Goal: Check status: Check status

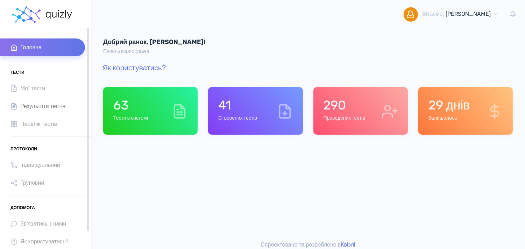
click at [46, 107] on span "Результати тестів" at bounding box center [42, 105] width 45 height 9
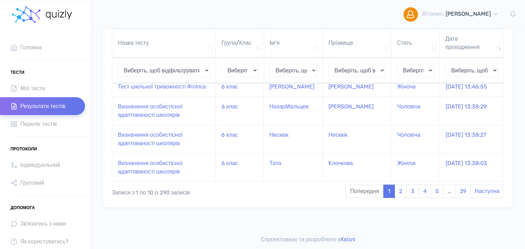
scroll to position [248, 0]
click at [421, 193] on link "4" at bounding box center [424, 191] width 13 height 13
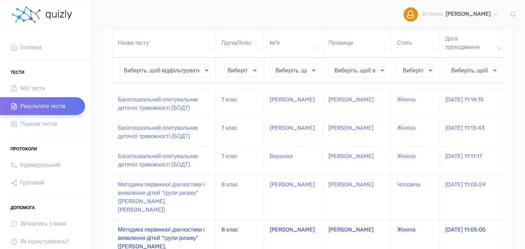
scroll to position [156, 0]
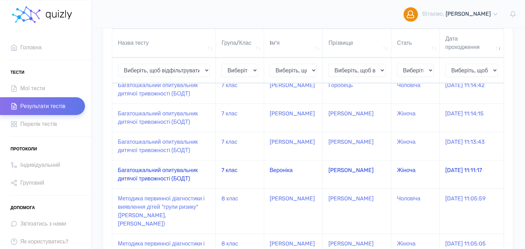
click at [174, 175] on td "Багатошкальний опитувальник дитячої тривожності (БОДТ)" at bounding box center [163, 174] width 103 height 28
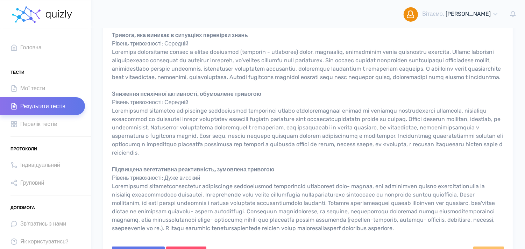
scroll to position [839, 0]
